Goal: Task Accomplishment & Management: Use online tool/utility

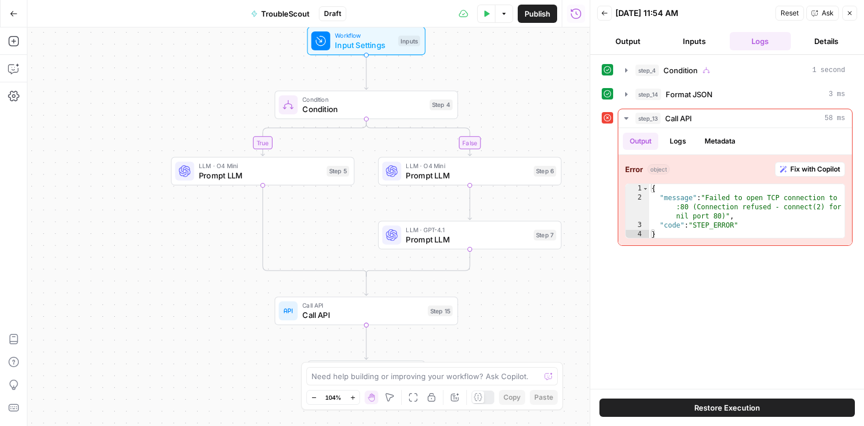
drag, startPoint x: 484, startPoint y: 95, endPoint x: 542, endPoint y: 76, distance: 61.4
click at [542, 76] on div "true false Workflow Input Settings Inputs Condition Condition Step 4 LLM · O4 M…" at bounding box center [308, 226] width 562 height 398
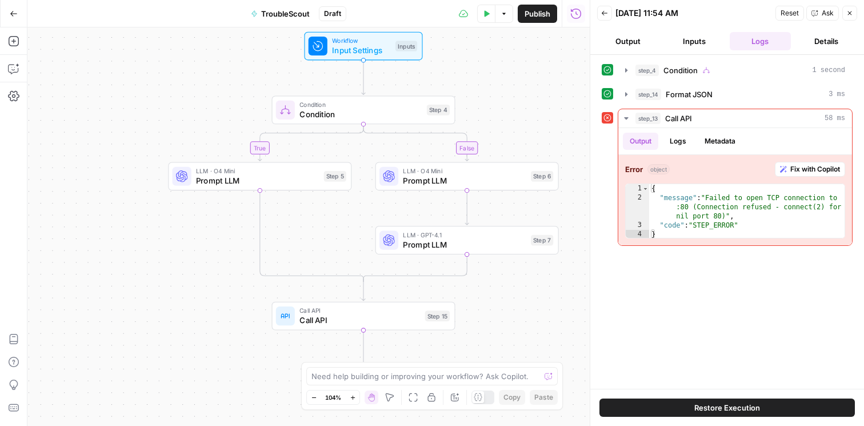
drag, startPoint x: 542, startPoint y: 76, endPoint x: 538, endPoint y: 82, distance: 7.5
click at [538, 82] on div "true false Workflow Input Settings Inputs Condition Condition Step 4 LLM · O4 M…" at bounding box center [308, 226] width 562 height 398
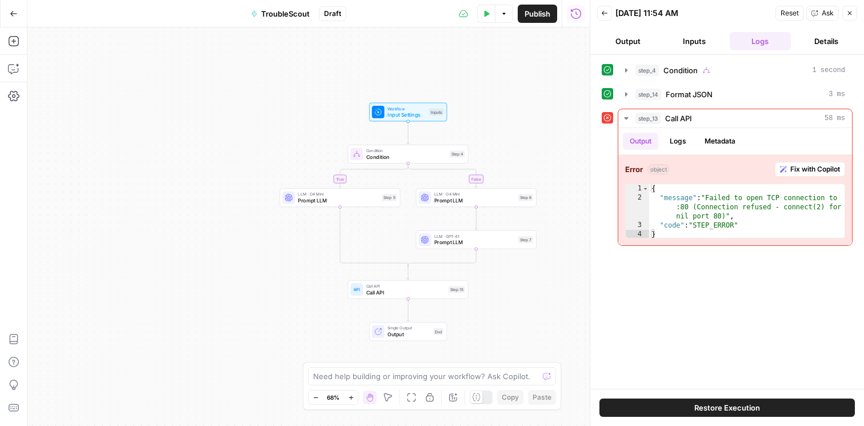
drag, startPoint x: 538, startPoint y: 82, endPoint x: 523, endPoint y: 135, distance: 55.2
click at [523, 135] on div "true false Workflow Input Settings Inputs Condition Condition Step 4 LLM · O4 M…" at bounding box center [308, 226] width 562 height 398
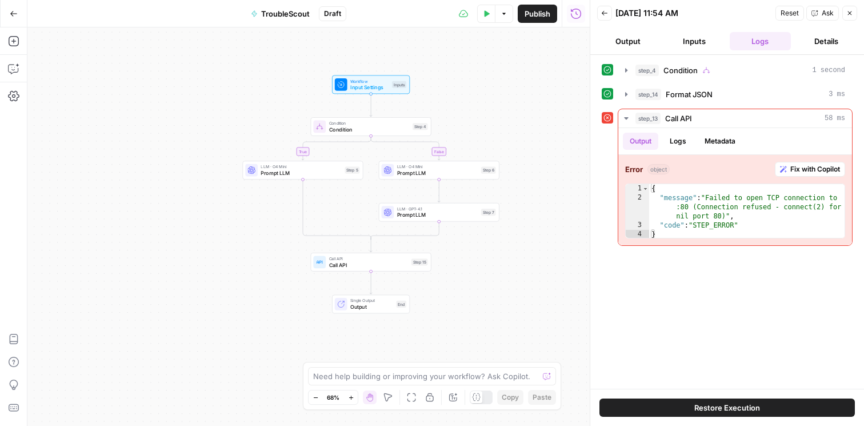
drag, startPoint x: 517, startPoint y: 135, endPoint x: 480, endPoint y: 107, distance: 46.2
click at [480, 107] on div "true false Workflow Input Settings Inputs Condition Condition Step 4 LLM · O4 M…" at bounding box center [308, 226] width 562 height 398
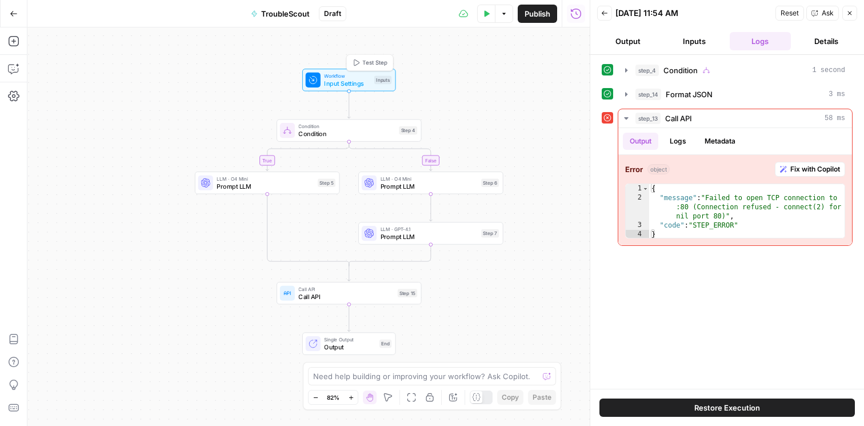
click at [361, 81] on span "Input Settings" at bounding box center [347, 82] width 46 height 9
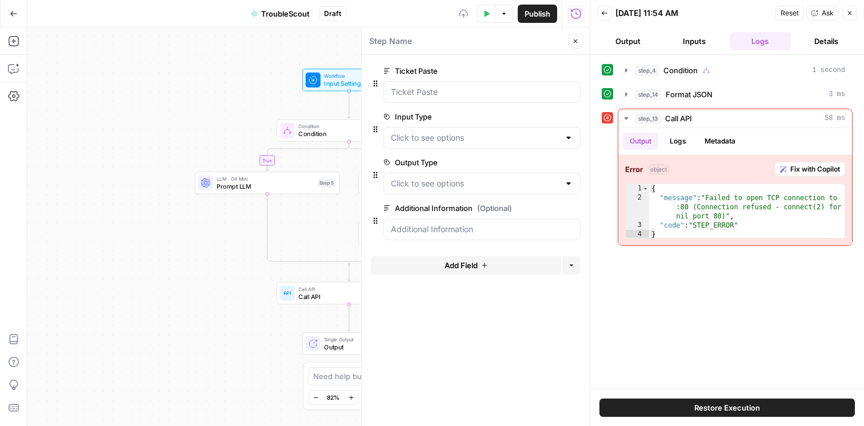
click at [575, 43] on icon "button" at bounding box center [575, 41] width 7 height 7
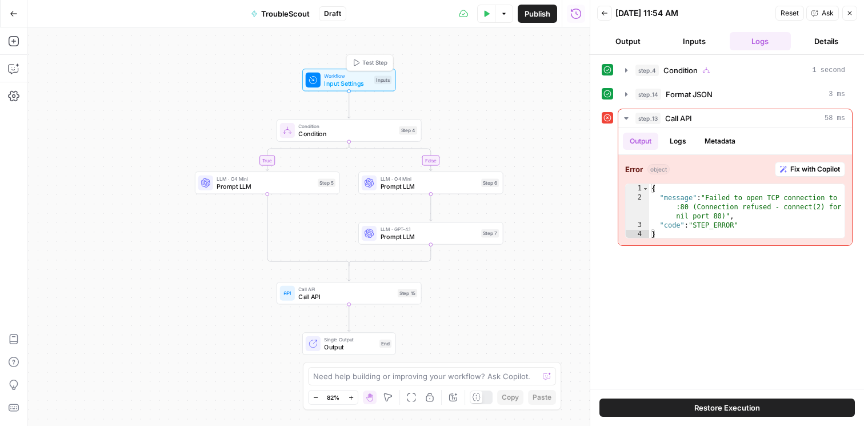
click at [342, 73] on span "Workflow" at bounding box center [347, 75] width 46 height 7
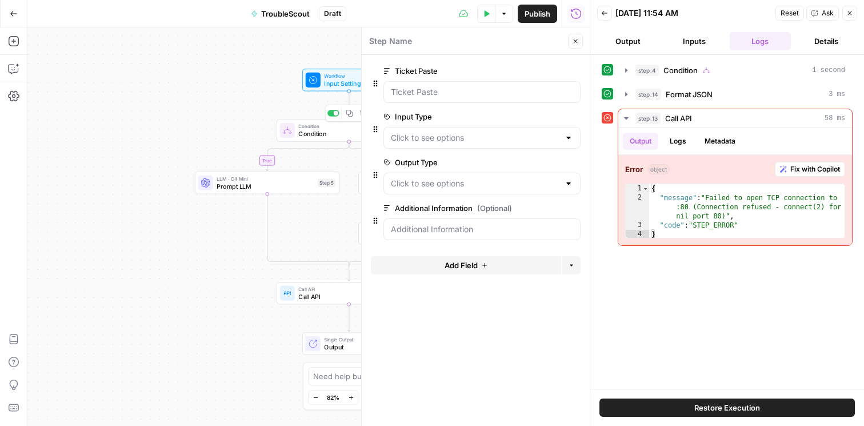
click at [238, 91] on div "true false Workflow Input Settings Inputs Condition Condition Step 4 Copy step …" at bounding box center [308, 226] width 562 height 398
click at [571, 38] on button "Close" at bounding box center [575, 41] width 15 height 15
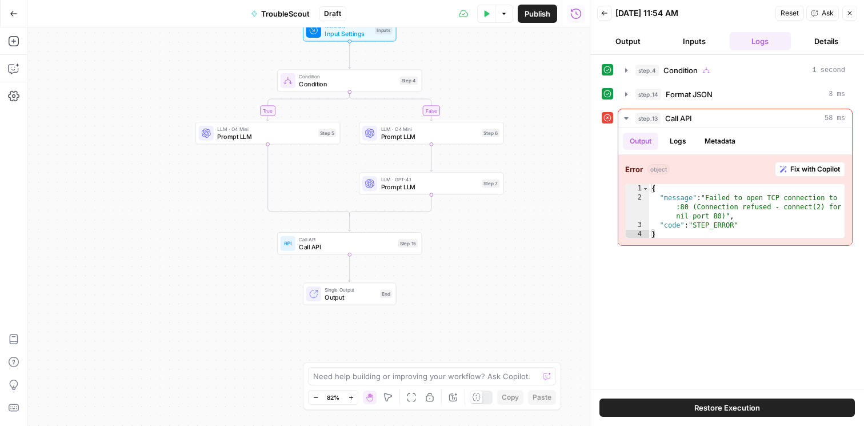
drag, startPoint x: 444, startPoint y: 325, endPoint x: 445, endPoint y: 259, distance: 66.3
click at [445, 259] on div "true false Workflow Input Settings Inputs Condition Condition Step 4 LLM · O4 M…" at bounding box center [308, 226] width 562 height 398
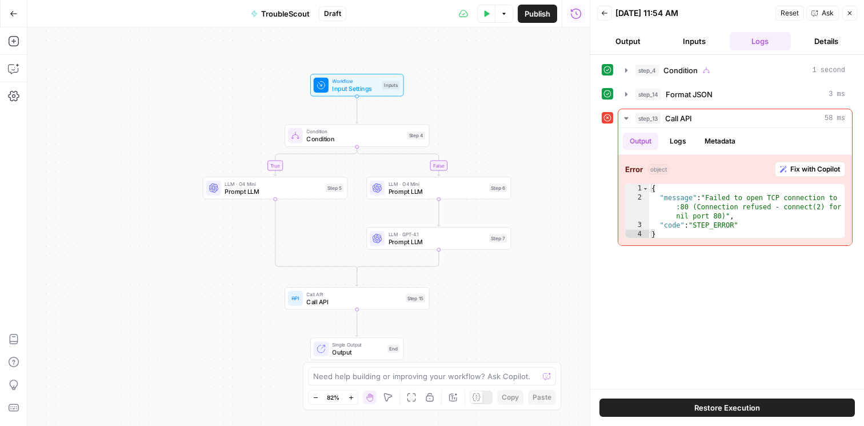
drag, startPoint x: 467, startPoint y: 235, endPoint x: 477, endPoint y: 316, distance: 81.2
click at [477, 316] on div "true false Workflow Input Settings Inputs Condition Condition Step 4 LLM · O4 M…" at bounding box center [308, 226] width 562 height 398
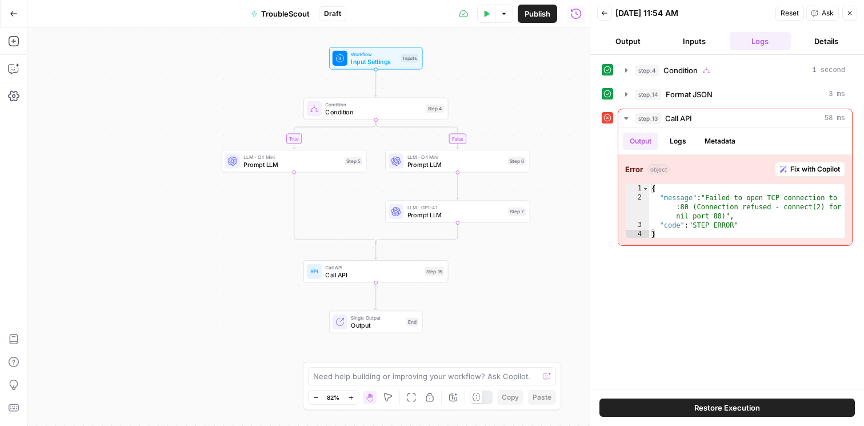
drag, startPoint x: 197, startPoint y: 231, endPoint x: 211, endPoint y: 195, distance: 38.9
click at [211, 195] on div "true false Workflow Input Settings Inputs Condition Condition Step 4 LLM · O4 M…" at bounding box center [308, 226] width 562 height 398
click at [453, 166] on span "Prompt LLM" at bounding box center [454, 163] width 97 height 9
